Goal: Find specific page/section: Find specific page/section

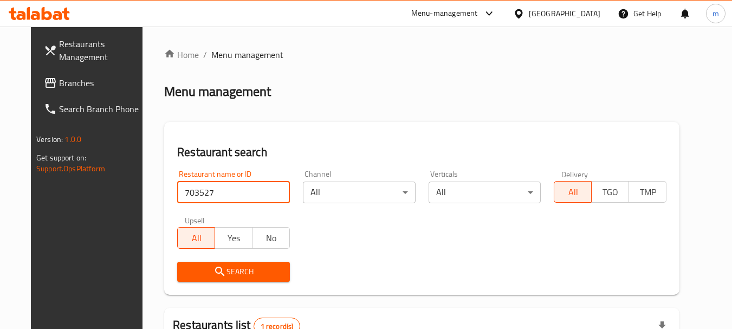
scroll to position [141, 0]
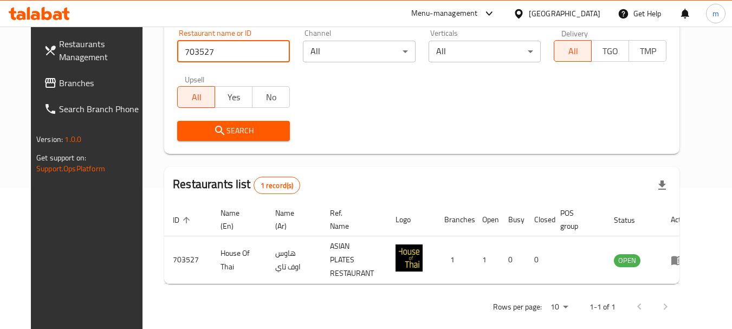
click at [43, 67] on link "Restaurants Management" at bounding box center [94, 50] width 118 height 39
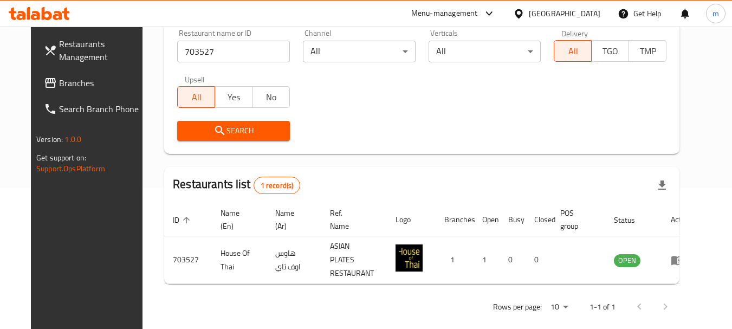
click at [59, 76] on span "Branches" at bounding box center [102, 82] width 86 height 13
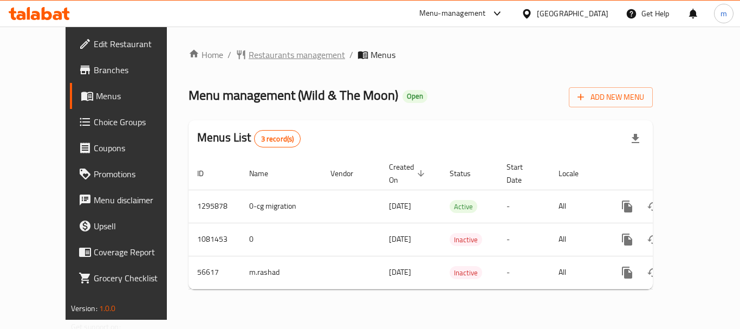
click at [249, 53] on span "Restaurants management" at bounding box center [297, 54] width 96 height 13
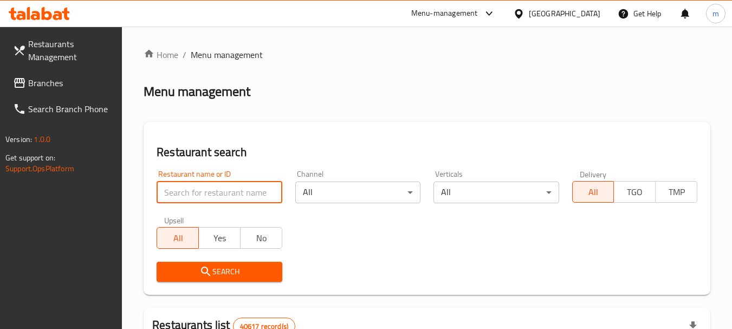
click at [218, 187] on input "search" at bounding box center [218, 192] width 125 height 22
paste input "27624"
click button "Search" at bounding box center [218, 272] width 125 height 20
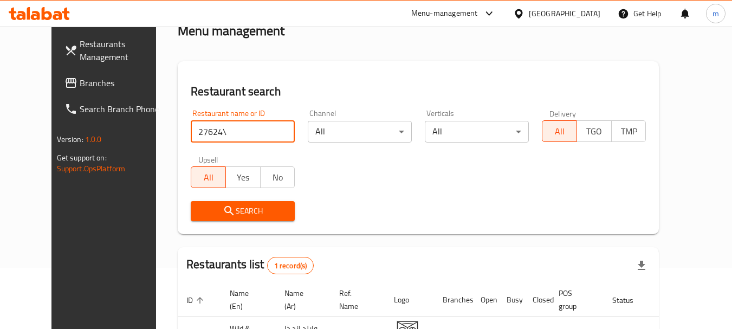
scroll to position [141, 0]
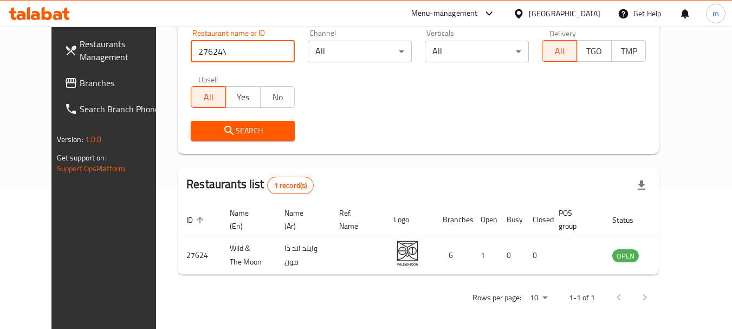
type input "27624\"
click at [80, 84] on span "Branches" at bounding box center [123, 82] width 86 height 13
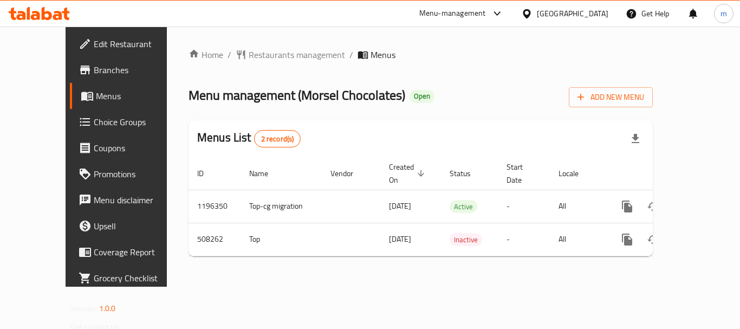
click at [249, 53] on span "Restaurants management" at bounding box center [297, 54] width 96 height 13
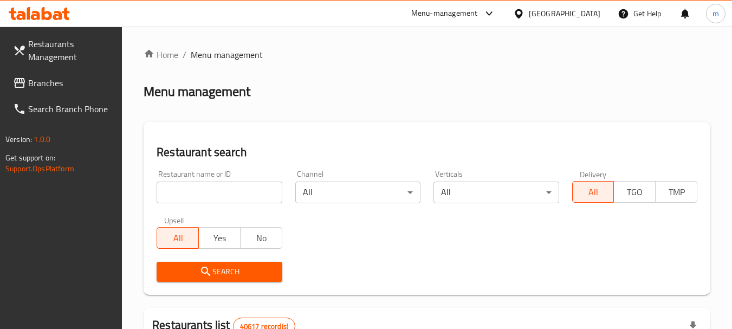
click at [232, 195] on input "search" at bounding box center [218, 192] width 125 height 22
paste input "634759"
type input "634759"
click button "Search" at bounding box center [218, 272] width 125 height 20
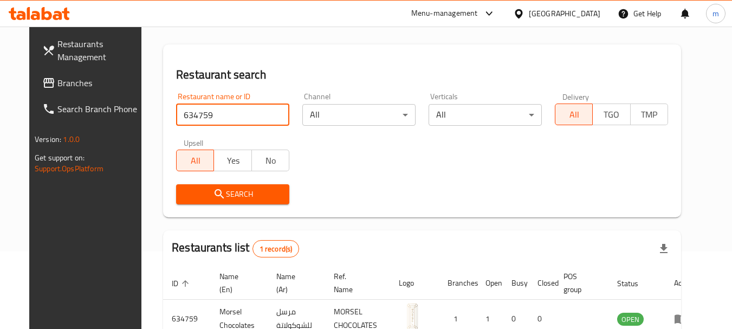
scroll to position [141, 0]
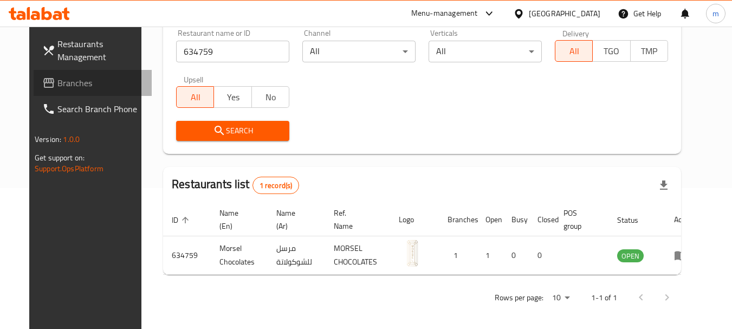
click at [57, 76] on span "Branches" at bounding box center [100, 82] width 86 height 13
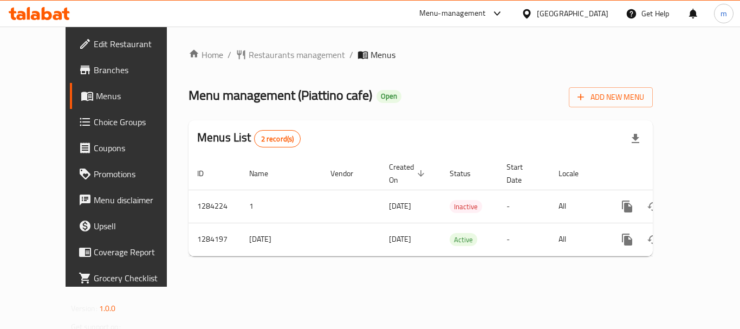
click at [279, 45] on div "Home / Restaurants management / Menus Menu management ( Piattino cafe ) Open Ad…" at bounding box center [420, 157] width 507 height 260
click at [273, 51] on span "Restaurants management" at bounding box center [297, 54] width 96 height 13
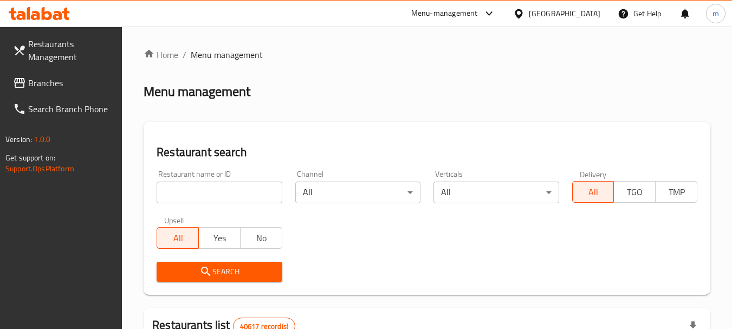
click at [221, 186] on input "search" at bounding box center [218, 192] width 125 height 22
paste input "695605"
type input "695605"
click button "Search" at bounding box center [218, 272] width 125 height 20
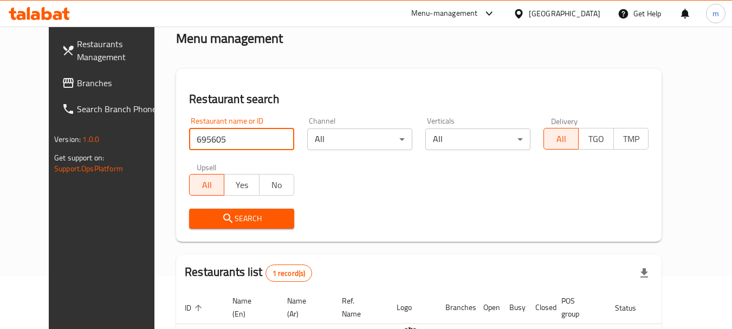
scroll to position [141, 0]
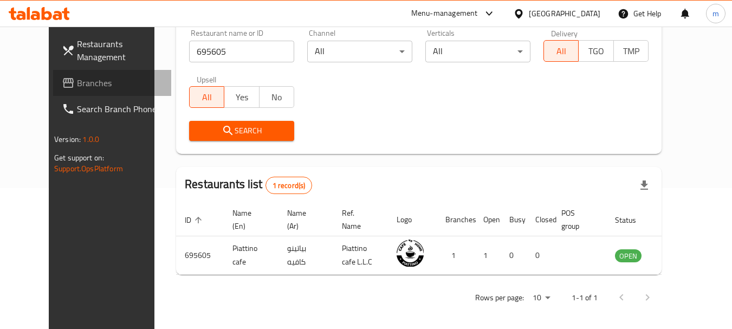
click at [77, 76] on span "Branches" at bounding box center [120, 82] width 86 height 13
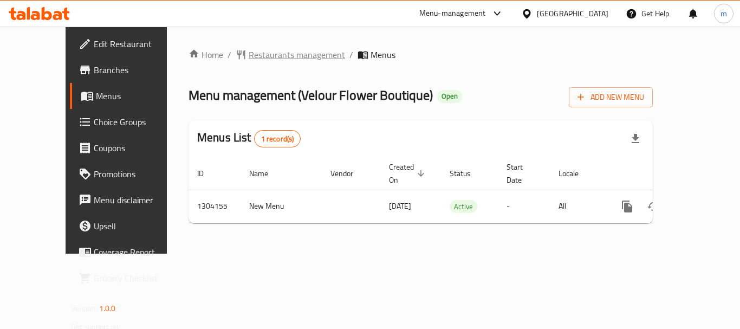
click at [262, 58] on span "Restaurants management" at bounding box center [297, 54] width 96 height 13
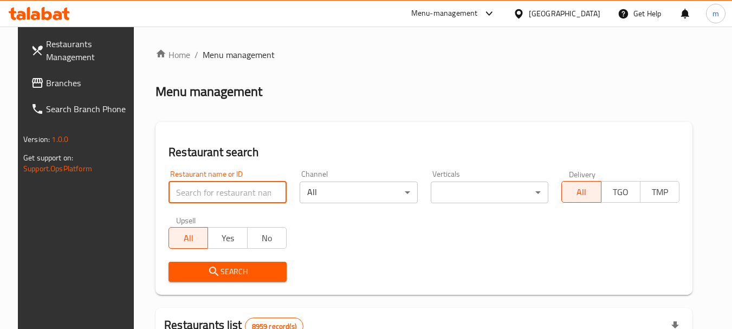
click at [201, 190] on input "search" at bounding box center [227, 192] width 118 height 22
paste input "703085"
type input "703085"
click button "Search" at bounding box center [227, 272] width 118 height 20
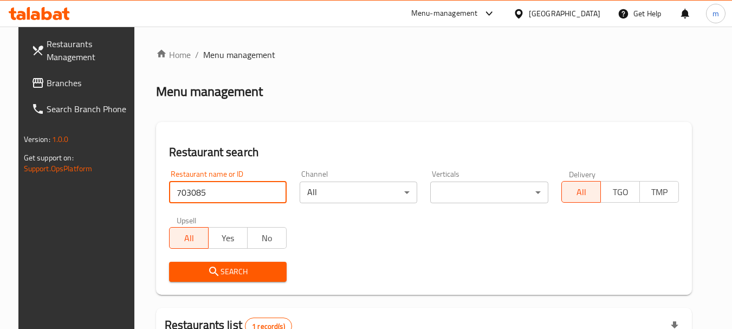
click at [184, 273] on span "Search" at bounding box center [228, 272] width 100 height 14
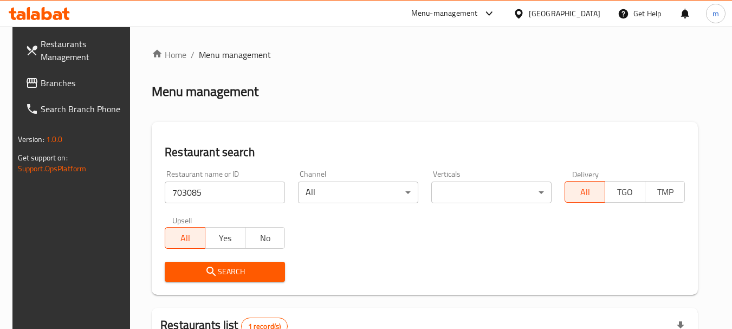
scroll to position [141, 0]
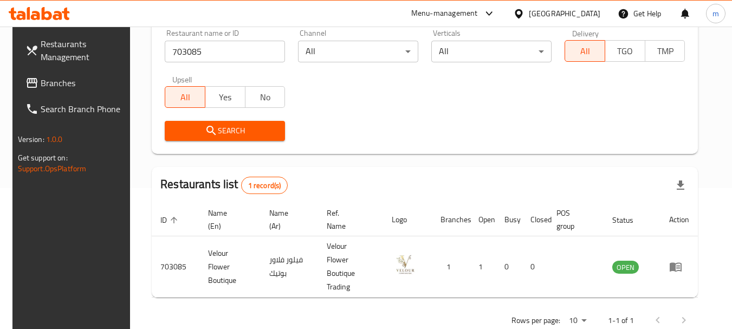
click at [593, 18] on div "Qatar" at bounding box center [564, 14] width 71 height 12
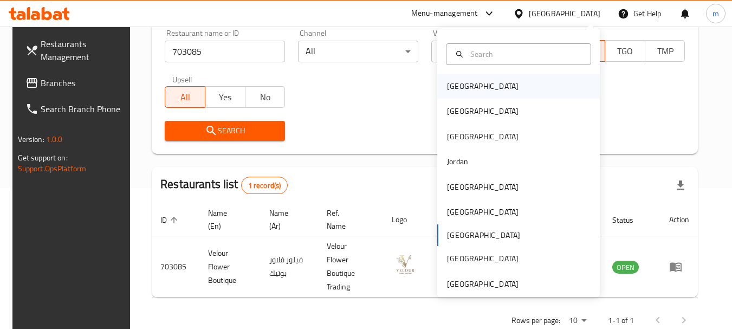
click at [475, 79] on div "[GEOGRAPHIC_DATA]" at bounding box center [518, 86] width 162 height 25
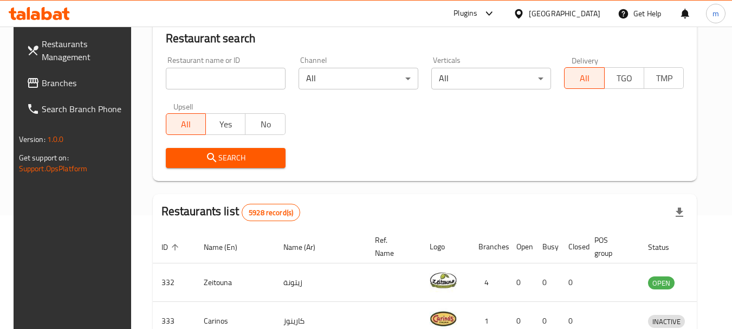
scroll to position [141, 0]
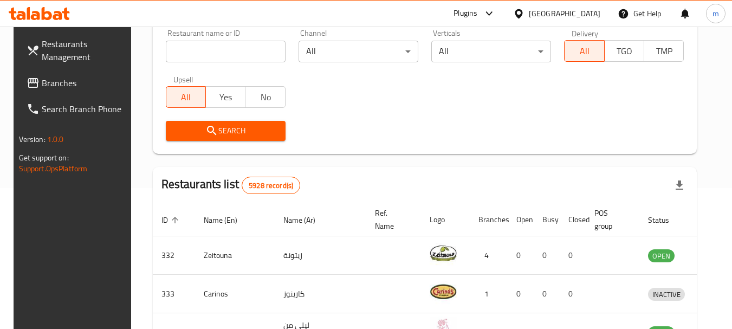
click at [42, 88] on span "Branches" at bounding box center [85, 82] width 86 height 13
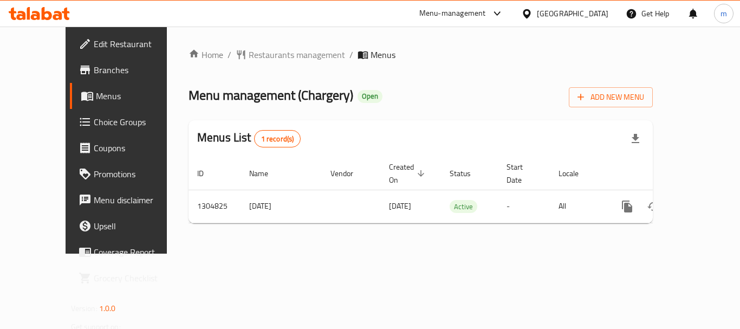
click at [505, 108] on div "Home / Restaurants management / Menus Menu management ( Chargery ) Open Add New…" at bounding box center [420, 140] width 464 height 184
click at [238, 45] on div "Home / Restaurants management / Menus Menu management ( Chargery ) Open Add New…" at bounding box center [420, 140] width 507 height 227
click at [249, 50] on span "Restaurants management" at bounding box center [297, 54] width 96 height 13
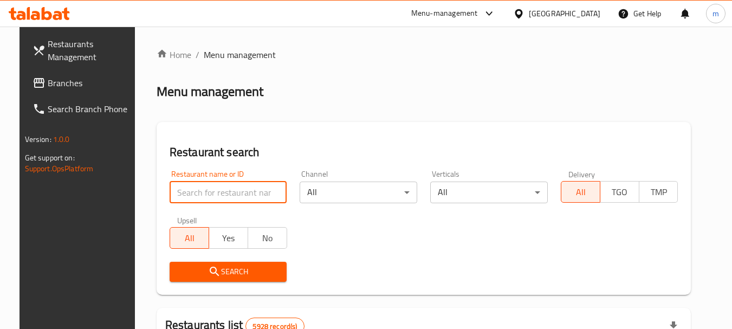
click at [222, 192] on input "search" at bounding box center [228, 192] width 118 height 22
paste input "756245"
type input "756245"
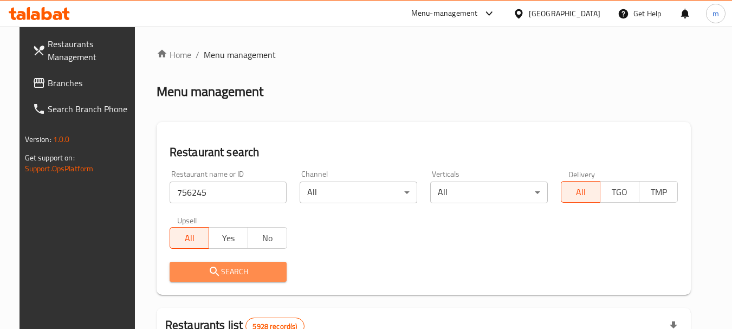
click at [226, 281] on button "Search" at bounding box center [228, 272] width 118 height 20
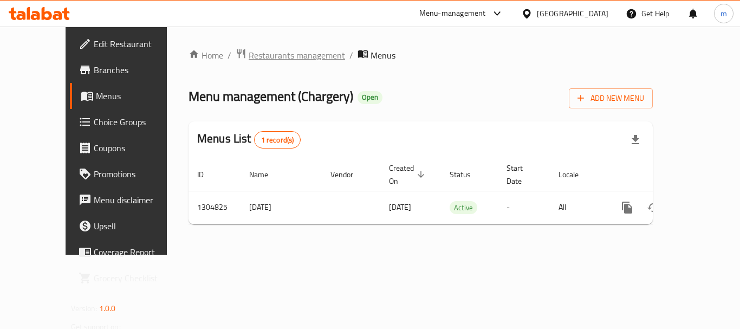
click at [249, 49] on span "Restaurants management" at bounding box center [297, 55] width 96 height 13
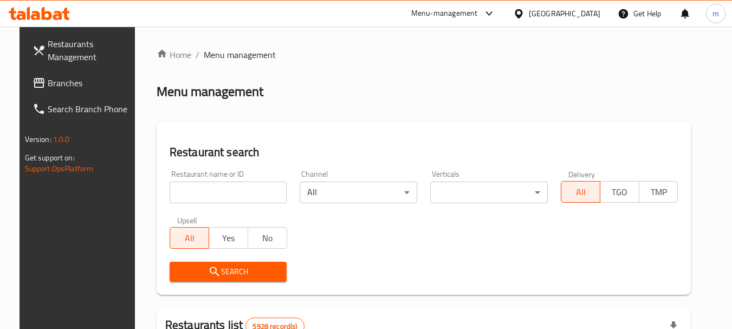
click at [256, 199] on input "search" at bounding box center [228, 192] width 118 height 22
paste input "692727"
type input "692727"
click at [225, 269] on span "Search" at bounding box center [228, 272] width 100 height 14
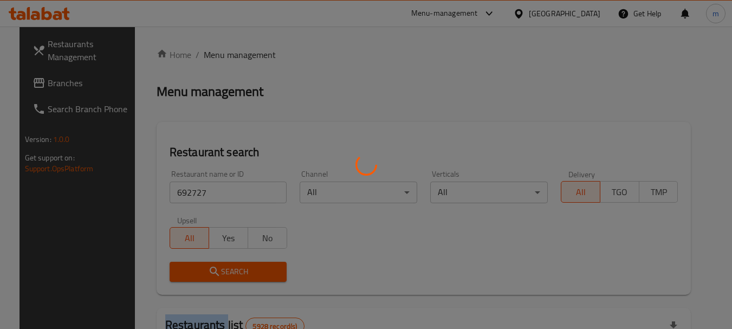
click at [225, 269] on div at bounding box center [366, 164] width 732 height 329
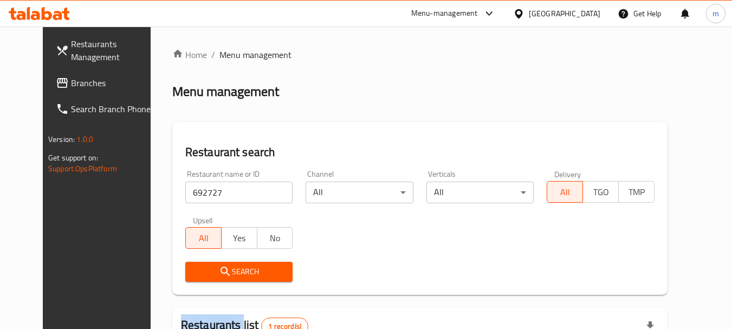
click at [220, 275] on span "Search" at bounding box center [239, 272] width 90 height 14
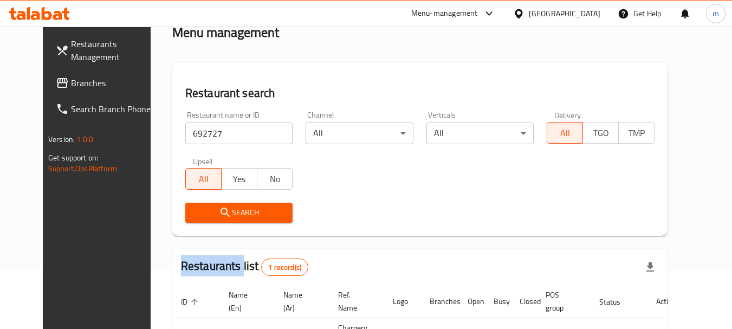
scroll to position [141, 0]
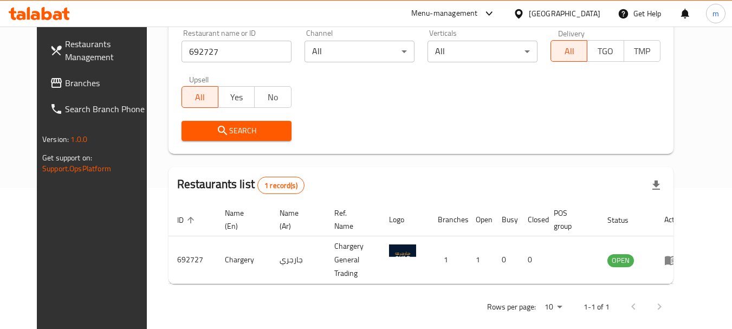
click at [574, 10] on div "Bahrain" at bounding box center [564, 14] width 71 height 12
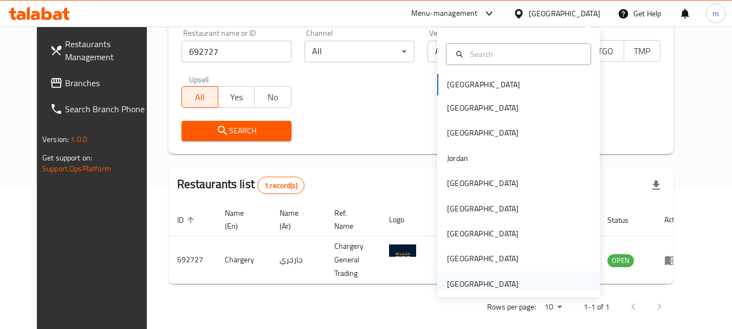
click at [454, 279] on div "[GEOGRAPHIC_DATA]" at bounding box center [482, 284] width 71 height 12
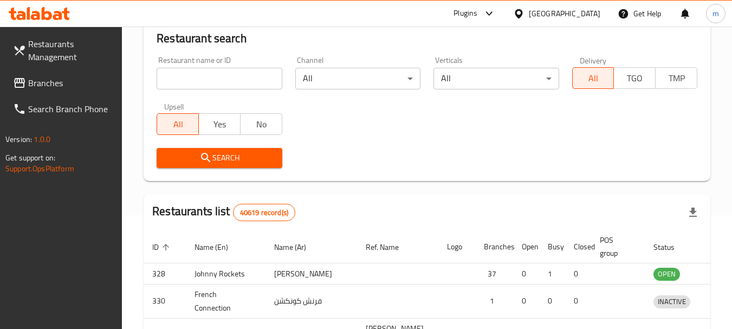
scroll to position [141, 0]
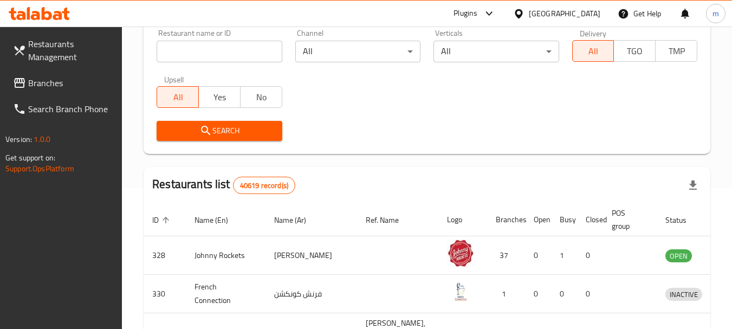
click at [52, 79] on span "Branches" at bounding box center [71, 82] width 86 height 13
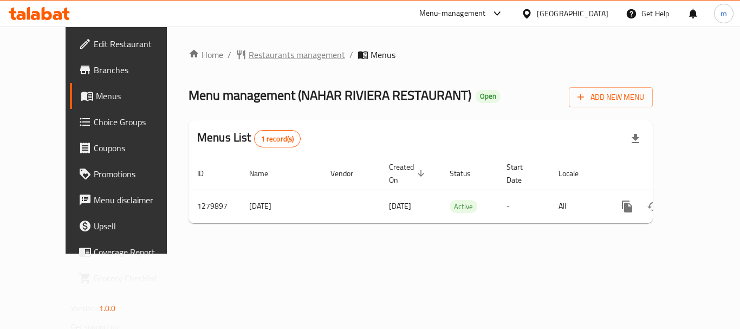
click at [249, 54] on span "Restaurants management" at bounding box center [297, 54] width 96 height 13
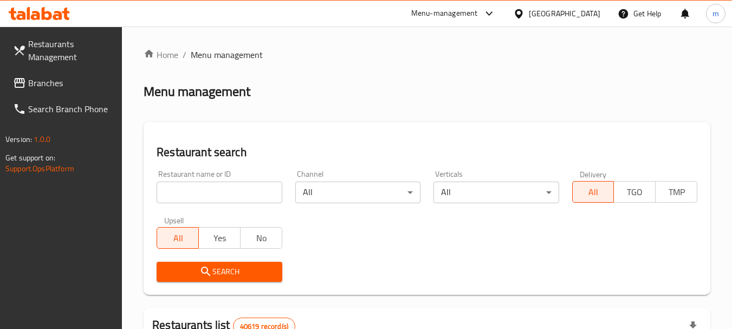
click at [195, 191] on input "search" at bounding box center [218, 192] width 125 height 22
paste input "693519"
type input "693519"
click button "Search" at bounding box center [218, 272] width 125 height 20
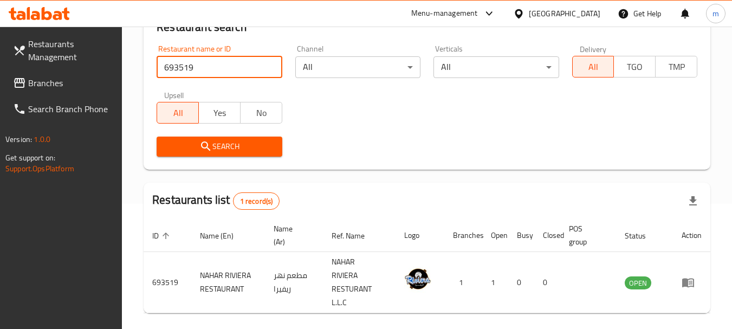
scroll to position [154, 0]
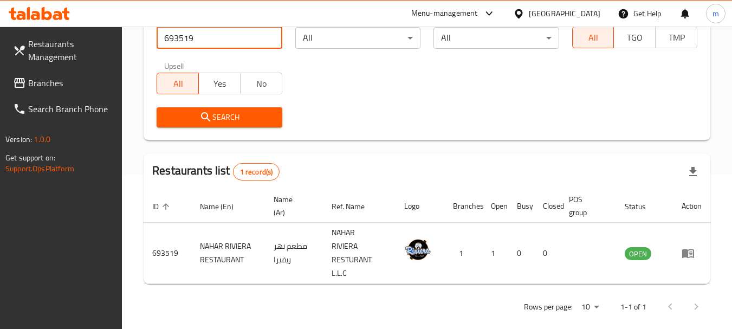
click at [546, 8] on div "[GEOGRAPHIC_DATA]" at bounding box center [564, 14] width 71 height 12
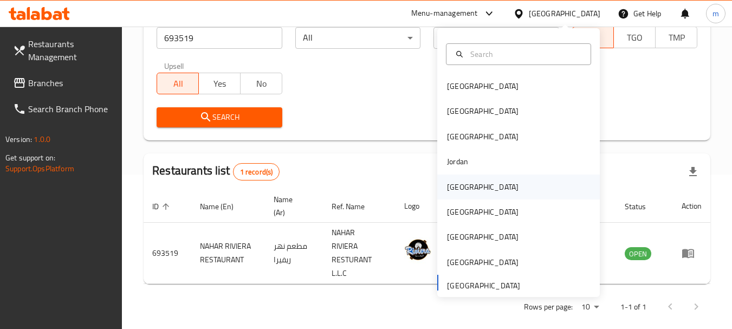
click at [448, 187] on div "[GEOGRAPHIC_DATA]" at bounding box center [482, 187] width 71 height 12
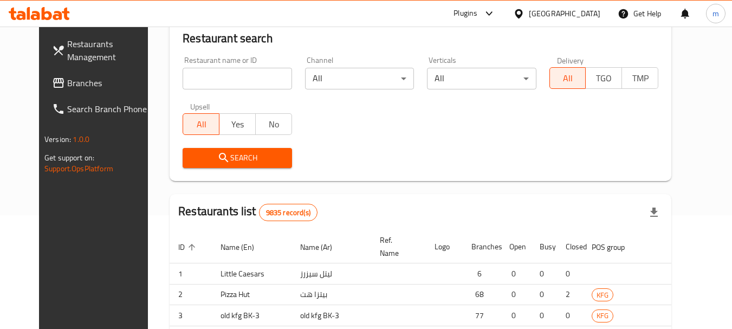
scroll to position [154, 0]
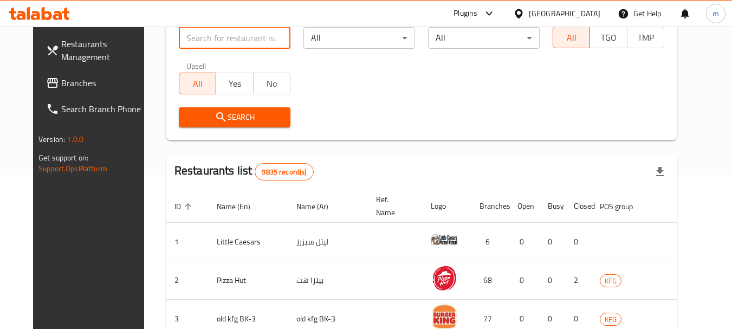
click at [211, 36] on input "search" at bounding box center [235, 38] width 112 height 22
click at [71, 92] on link "Branches" at bounding box center [96, 83] width 118 height 26
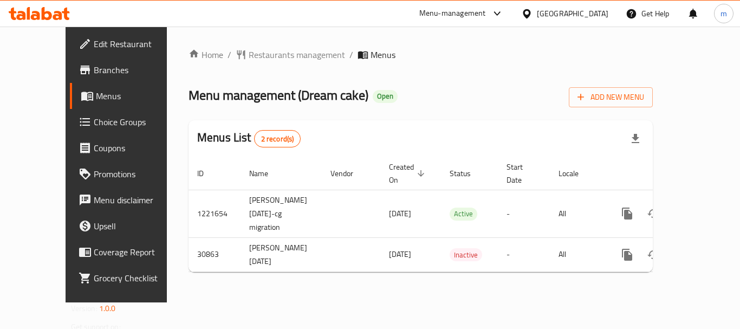
click at [249, 51] on span "Restaurants management" at bounding box center [297, 54] width 96 height 13
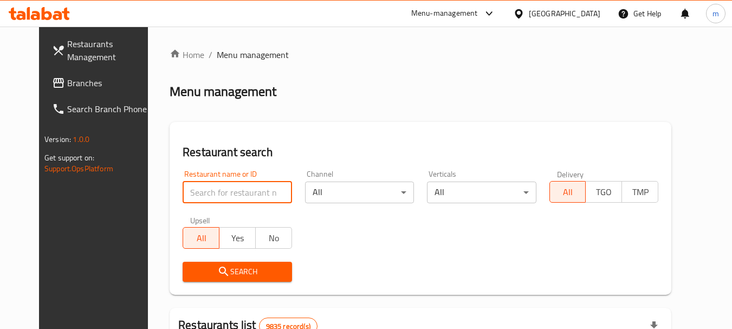
click at [240, 191] on input "search" at bounding box center [236, 192] width 109 height 22
paste input "15835"
type input "15835"
click button "Search" at bounding box center [236, 272] width 109 height 20
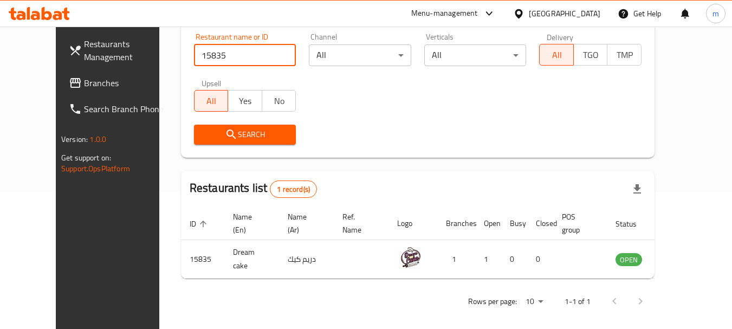
scroll to position [145, 0]
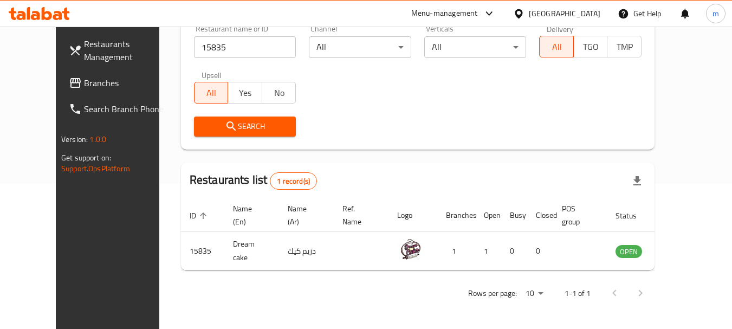
click at [591, 17] on div "Kuwait" at bounding box center [564, 14] width 71 height 12
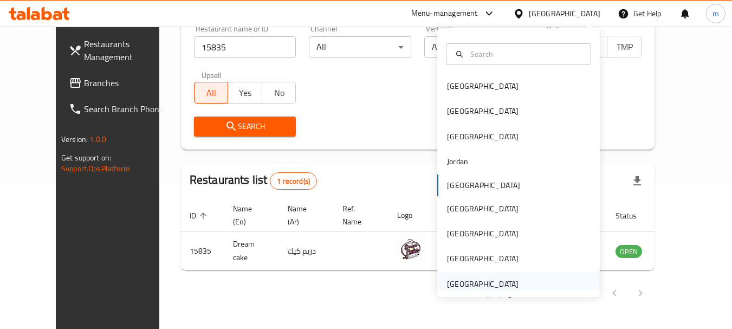
click at [530, 277] on div "[GEOGRAPHIC_DATA]" at bounding box center [518, 283] width 162 height 25
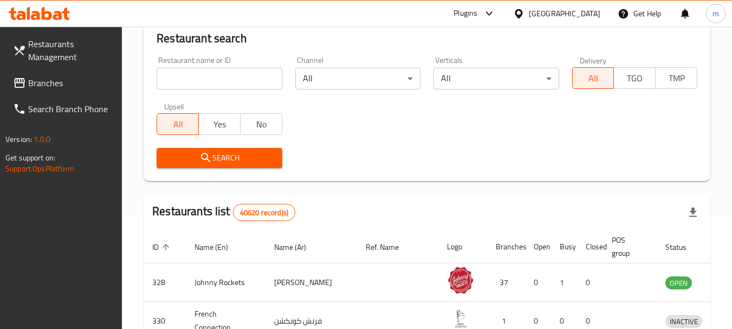
scroll to position [145, 0]
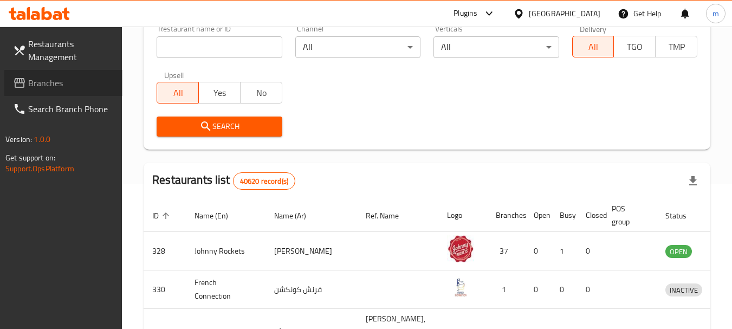
click at [8, 78] on link "Branches" at bounding box center [63, 83] width 118 height 26
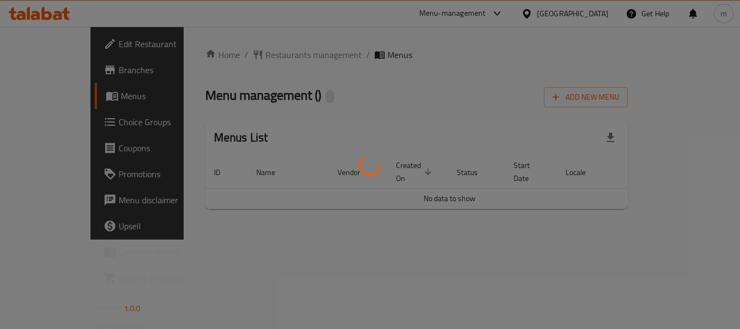
click at [239, 51] on div at bounding box center [370, 164] width 740 height 329
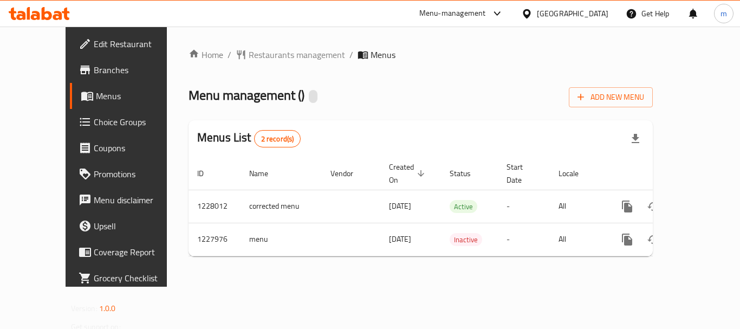
click at [249, 51] on span "Restaurants management" at bounding box center [297, 54] width 96 height 13
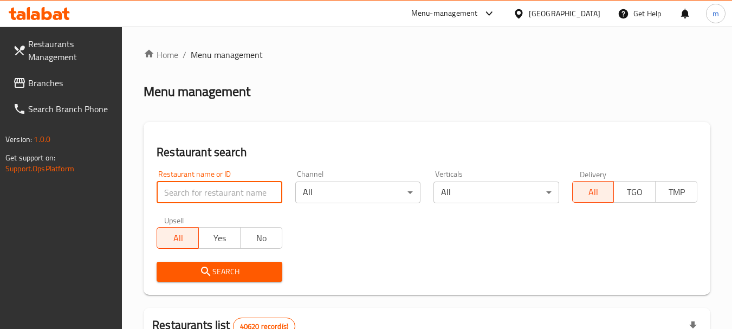
click at [201, 188] on input "search" at bounding box center [218, 192] width 125 height 22
paste input "676294"
type input "676294"
click button "Search" at bounding box center [218, 272] width 125 height 20
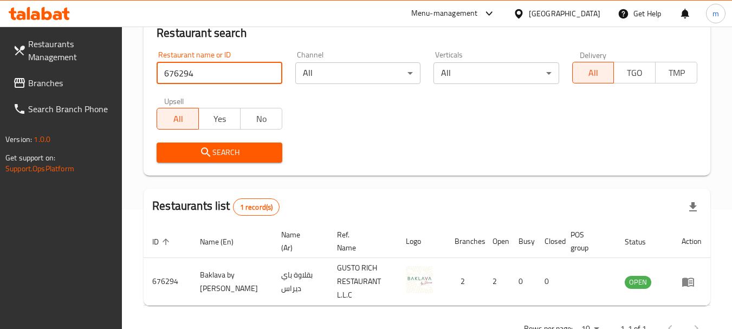
scroll to position [100, 0]
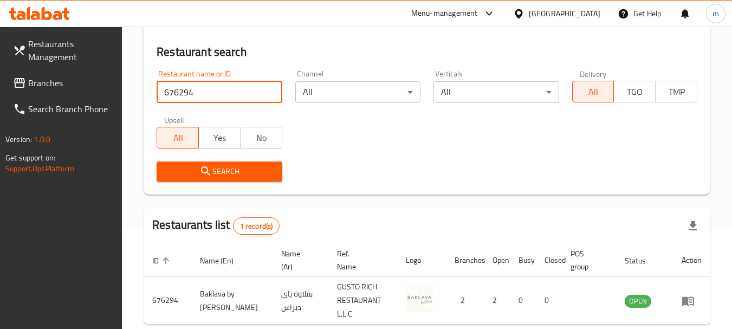
click at [30, 73] on link "Branches" at bounding box center [63, 83] width 118 height 26
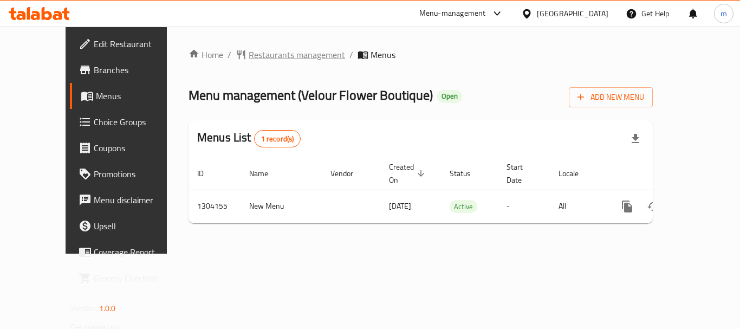
click at [264, 56] on span "Restaurants management" at bounding box center [297, 54] width 96 height 13
click at [258, 55] on span "Restaurants management" at bounding box center [297, 55] width 96 height 13
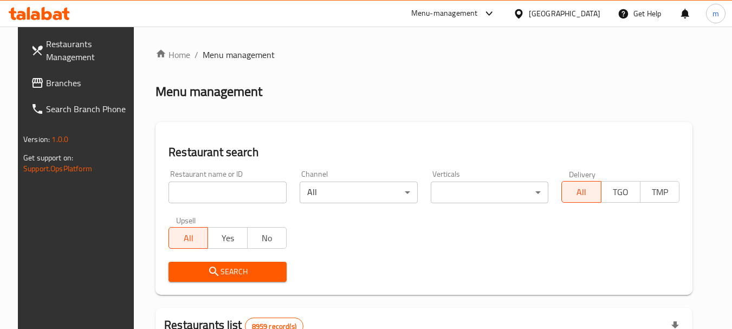
click at [227, 190] on input "search" at bounding box center [227, 192] width 118 height 22
paste input "703085"
type input "703085"
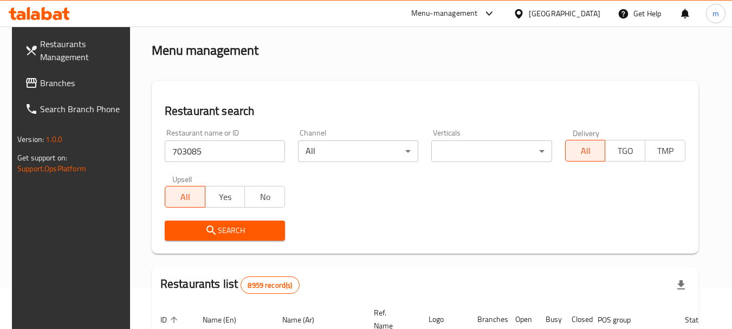
scroll to position [108, 0]
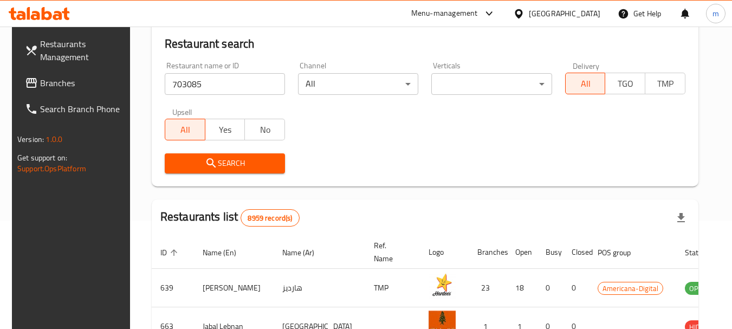
click at [211, 155] on button "Search" at bounding box center [225, 163] width 120 height 20
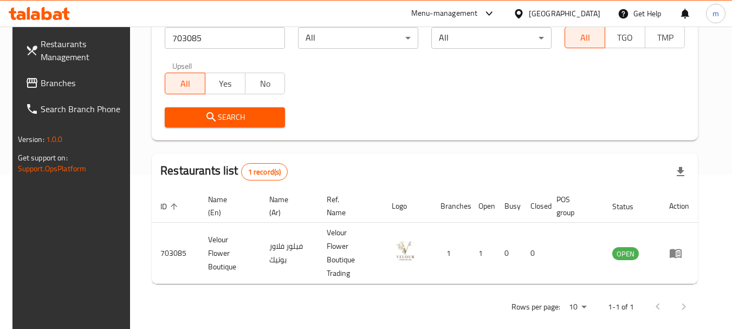
scroll to position [46, 0]
